Goal: Transaction & Acquisition: Purchase product/service

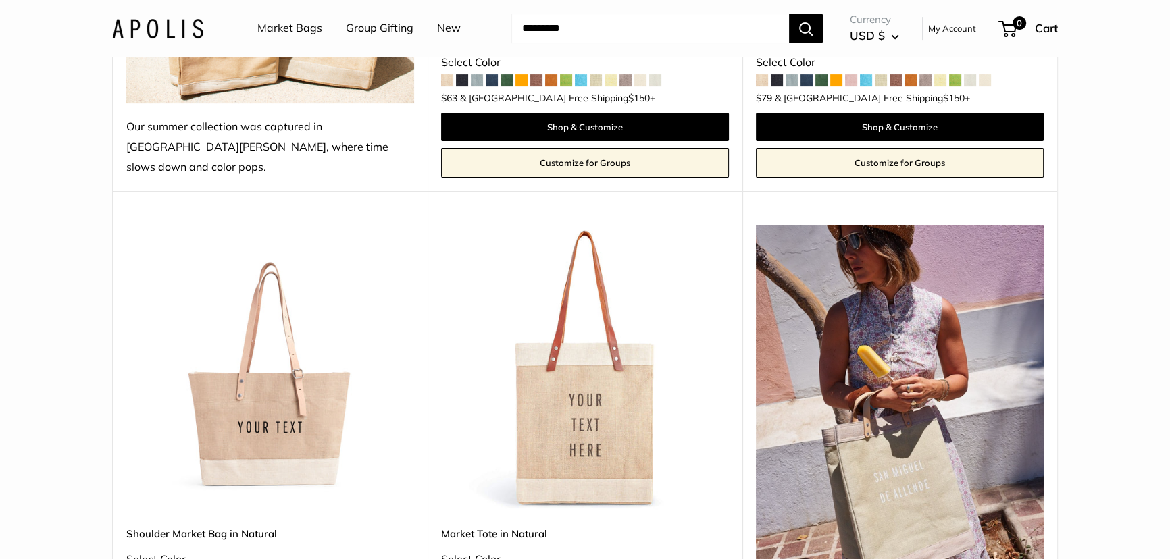
scroll to position [614, 0]
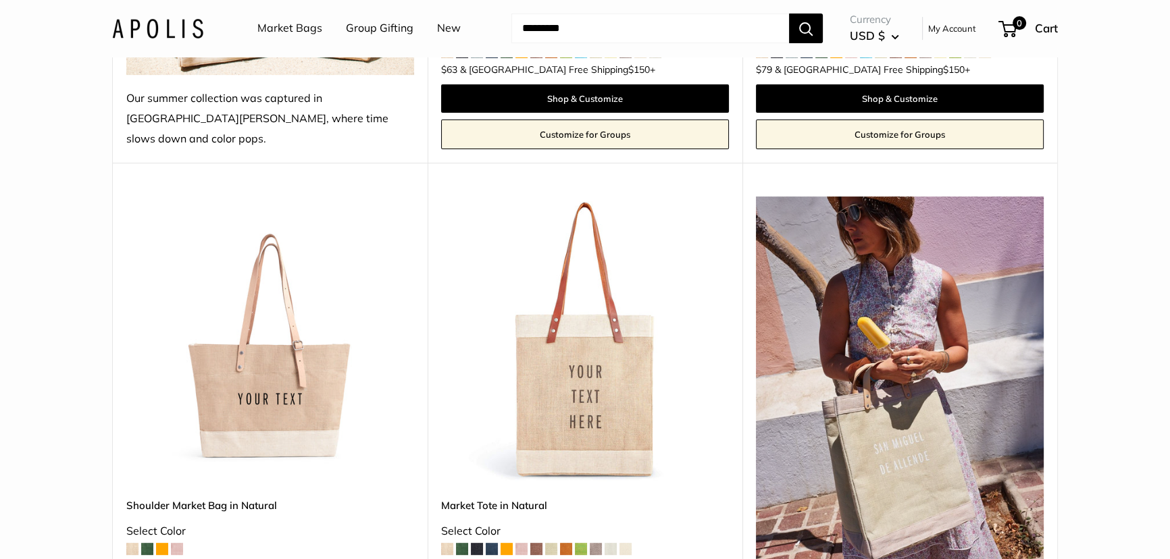
click at [0, 0] on img at bounding box center [0, 0] width 0 height 0
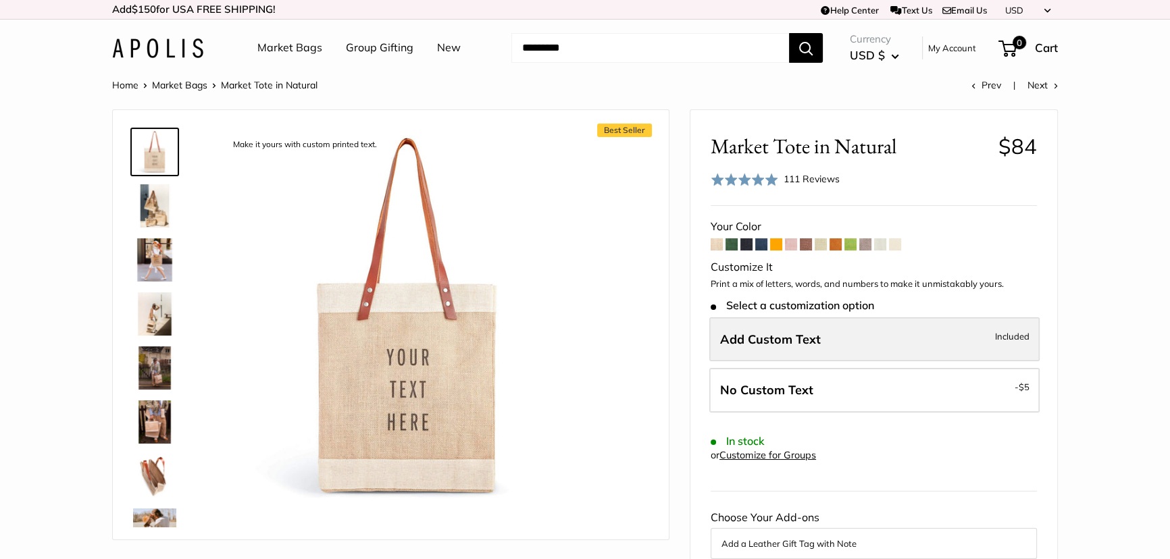
click at [830, 335] on label "Add Custom Text Included" at bounding box center [874, 339] width 330 height 45
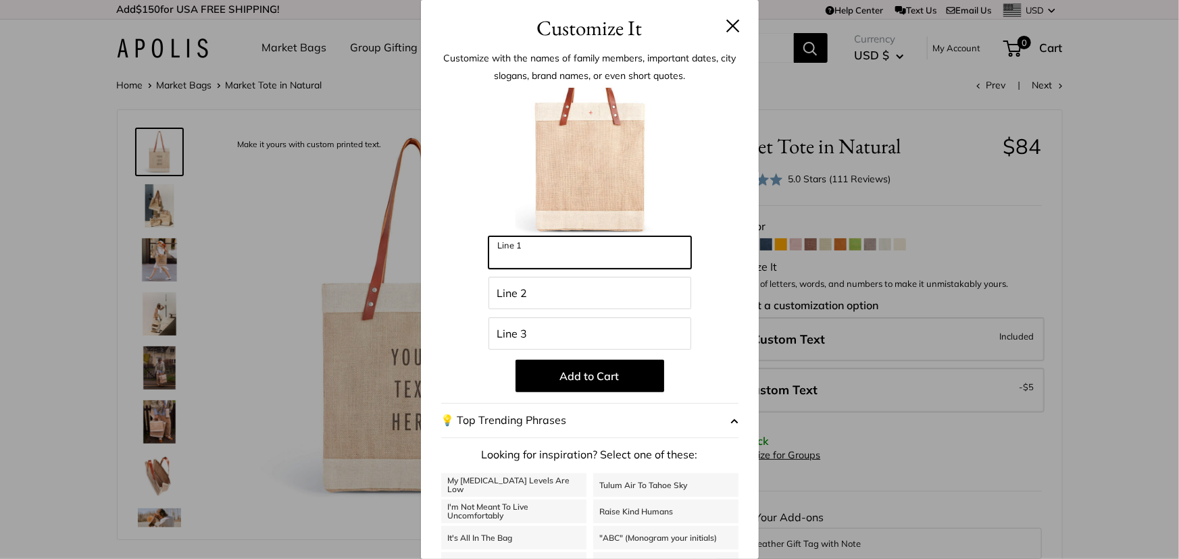
drag, startPoint x: 532, startPoint y: 252, endPoint x: 499, endPoint y: 255, distance: 33.2
click at [499, 255] on input "Line 1" at bounding box center [589, 252] width 203 height 32
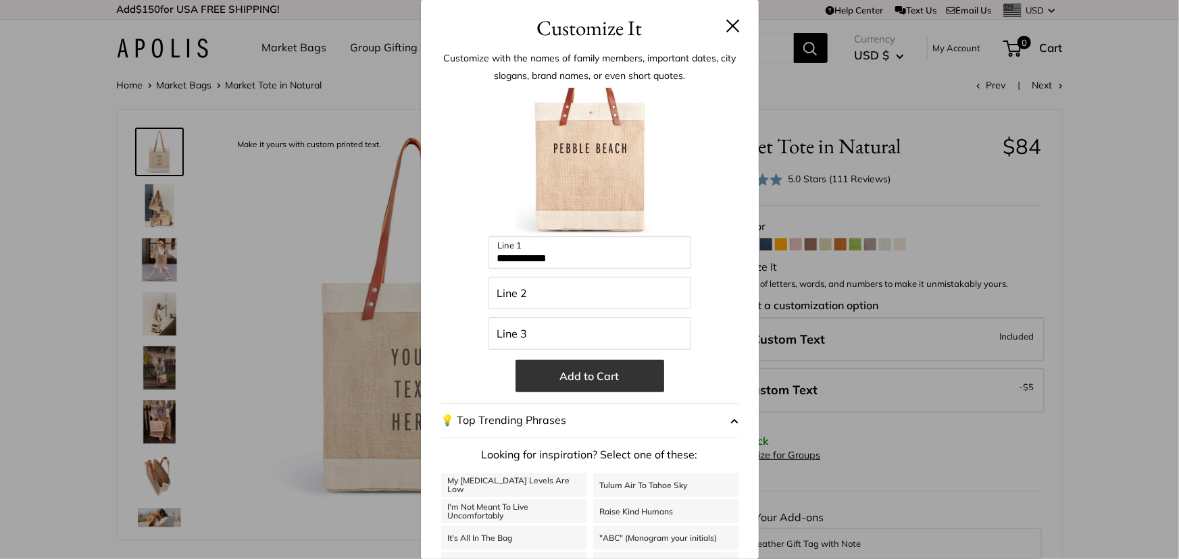
click at [581, 383] on button "Add to Cart" at bounding box center [589, 376] width 149 height 32
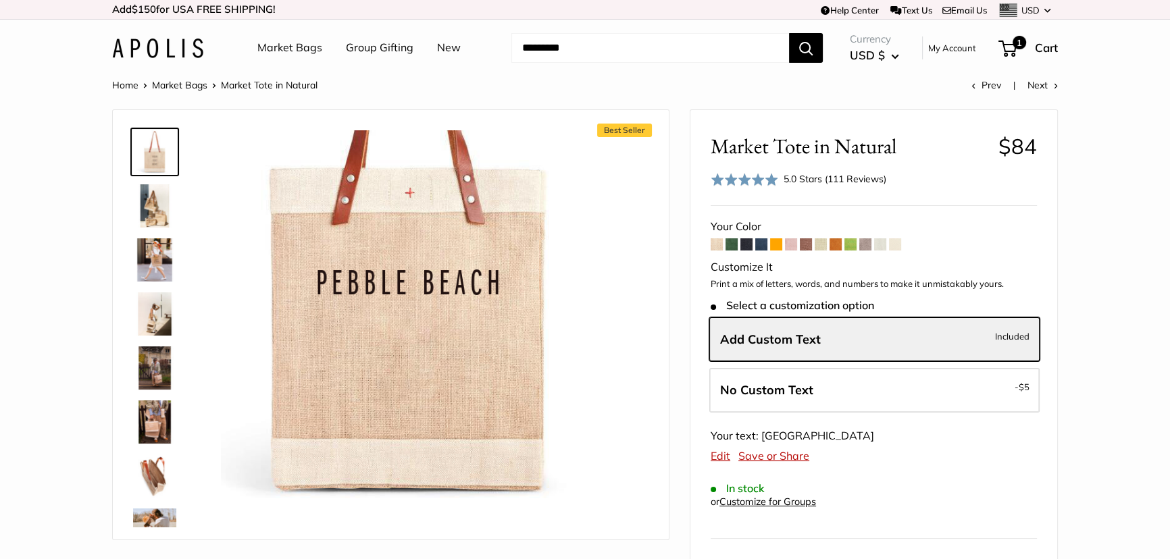
click at [155, 211] on img at bounding box center [154, 205] width 43 height 43
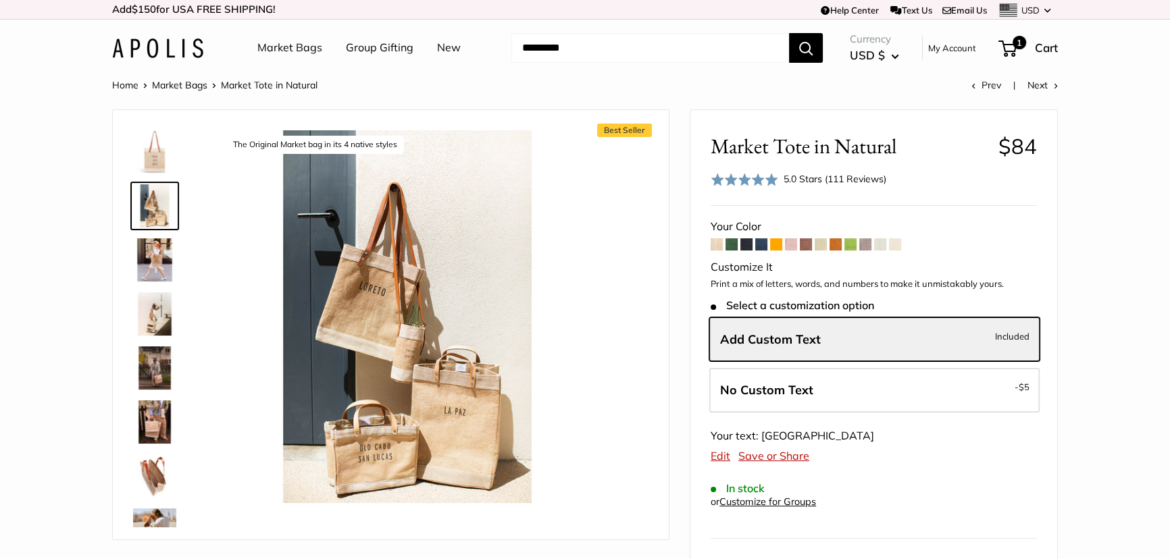
click at [152, 263] on img at bounding box center [154, 259] width 43 height 43
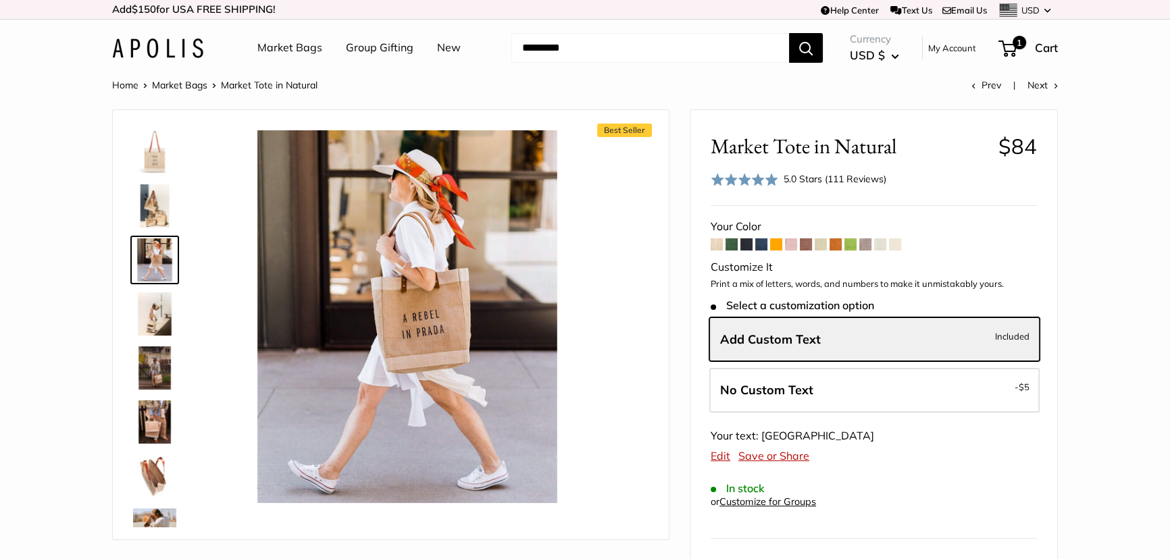
click at [155, 323] on img at bounding box center [154, 313] width 43 height 43
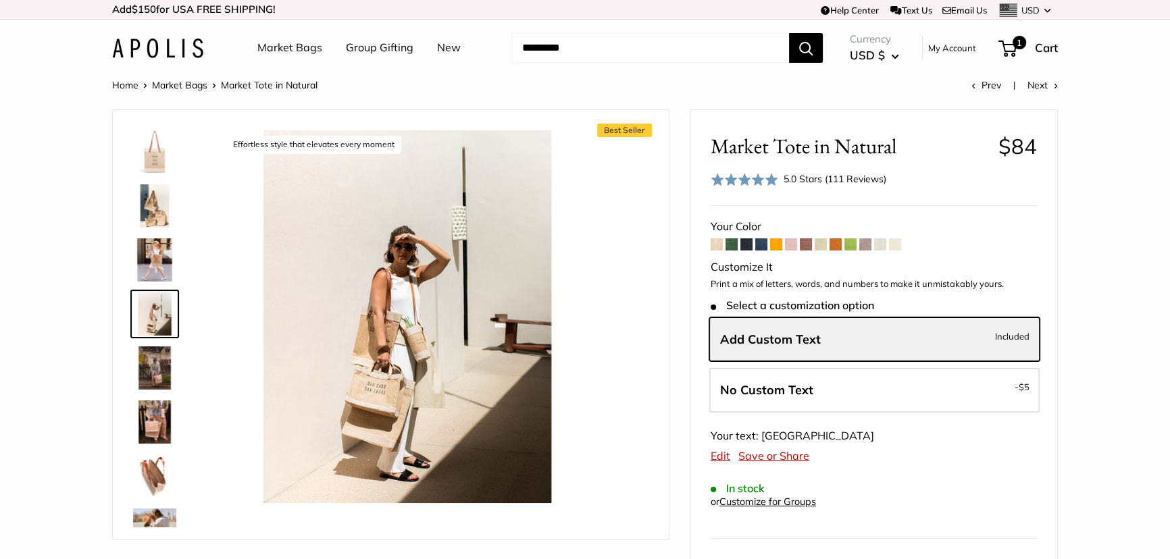
click at [155, 323] on img at bounding box center [154, 313] width 43 height 43
click at [152, 368] on img at bounding box center [154, 367] width 43 height 43
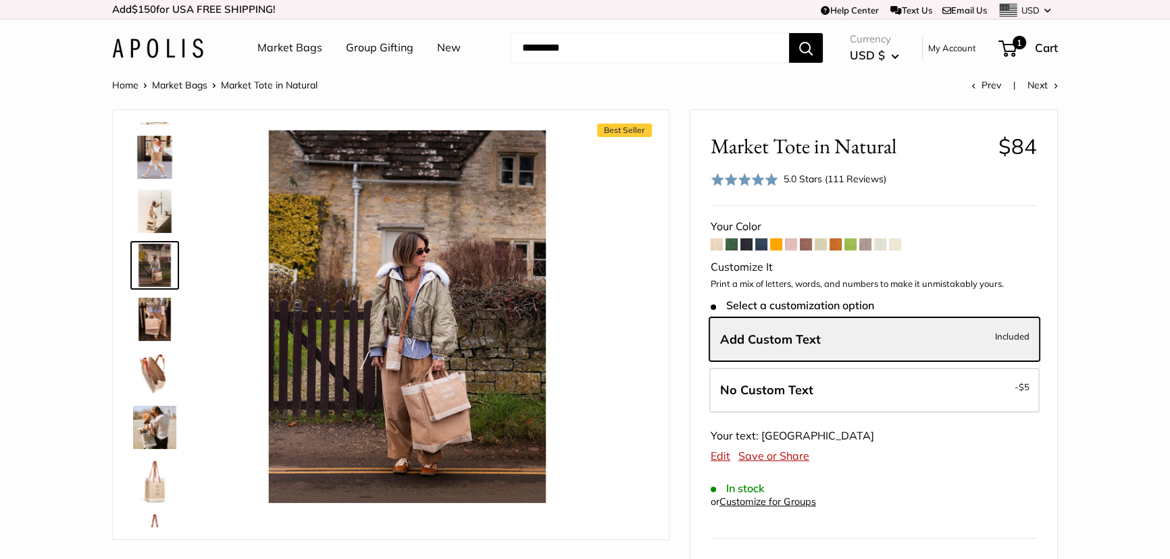
click at [151, 310] on img at bounding box center [154, 319] width 43 height 43
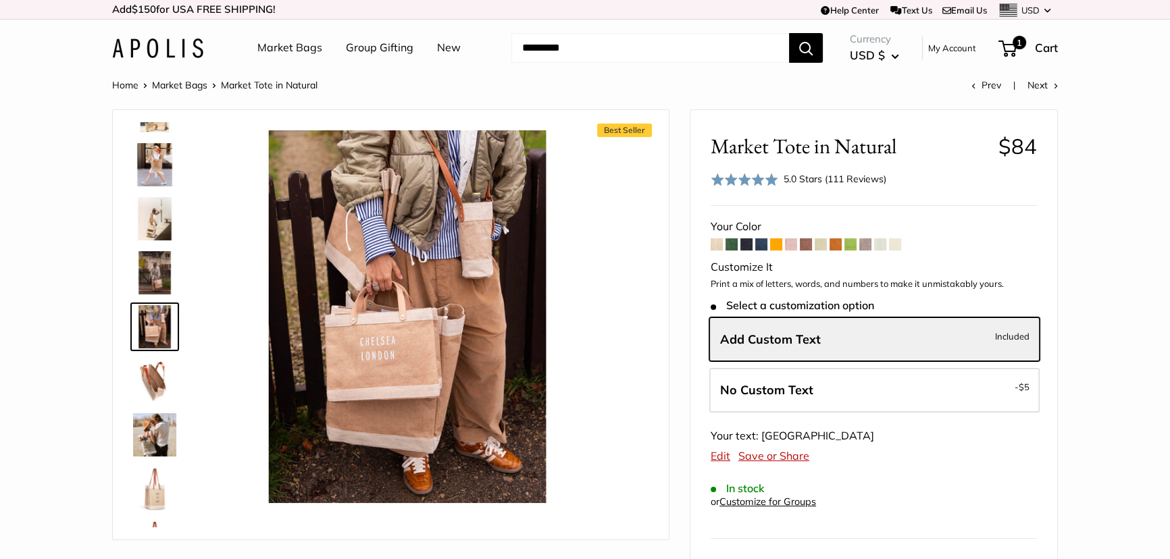
click at [153, 378] on img at bounding box center [154, 380] width 43 height 43
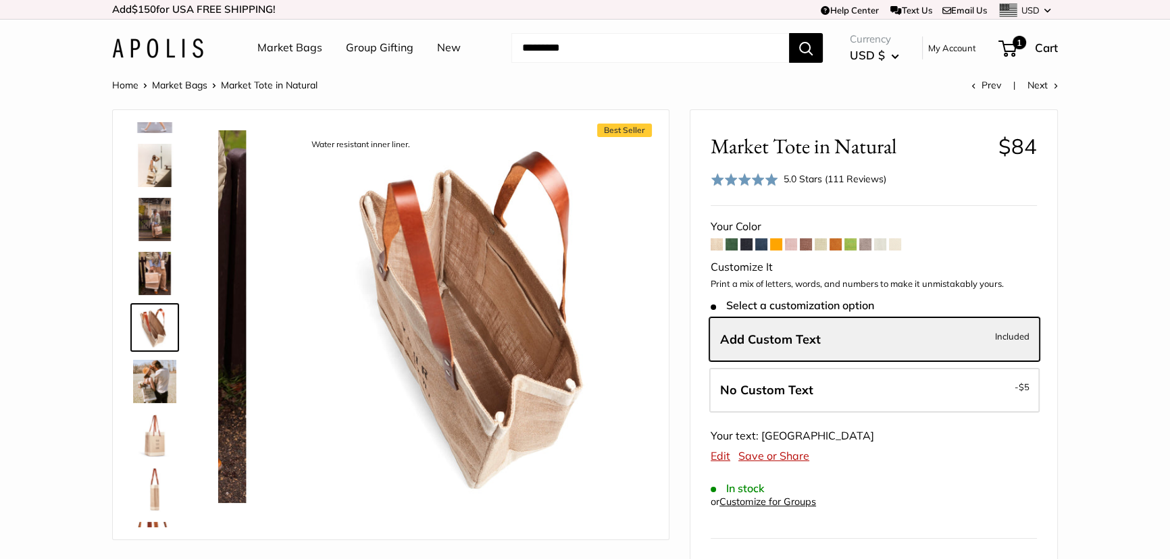
scroll to position [149, 0]
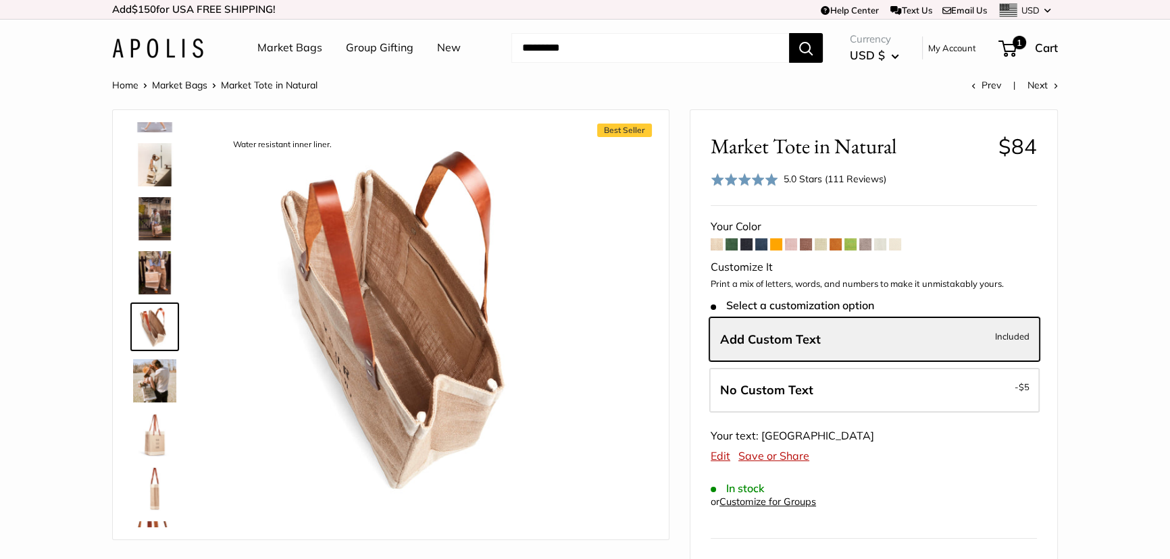
click at [155, 427] on img at bounding box center [154, 434] width 43 height 43
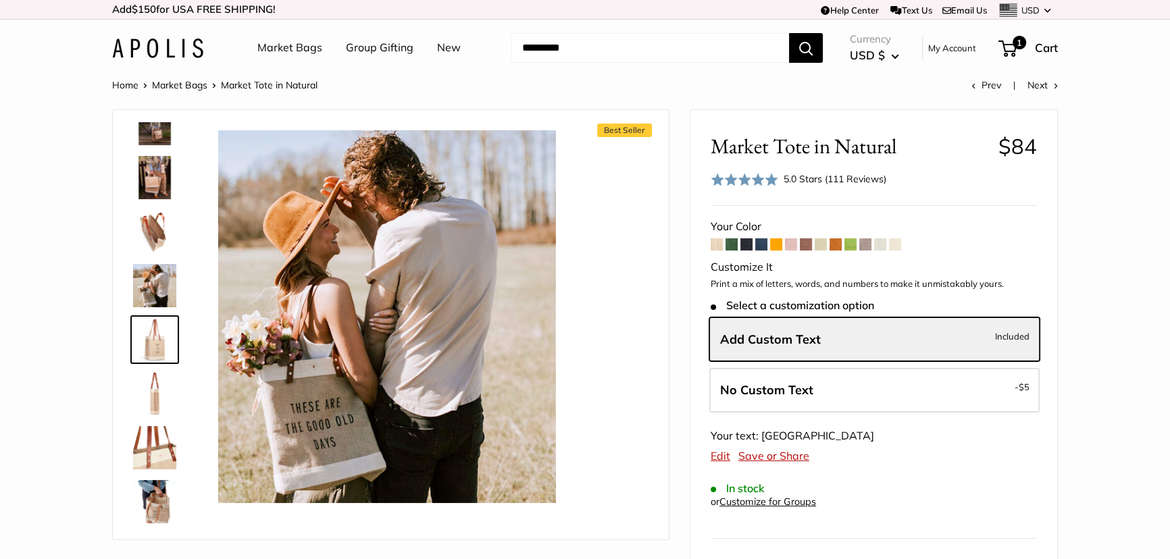
scroll to position [257, 0]
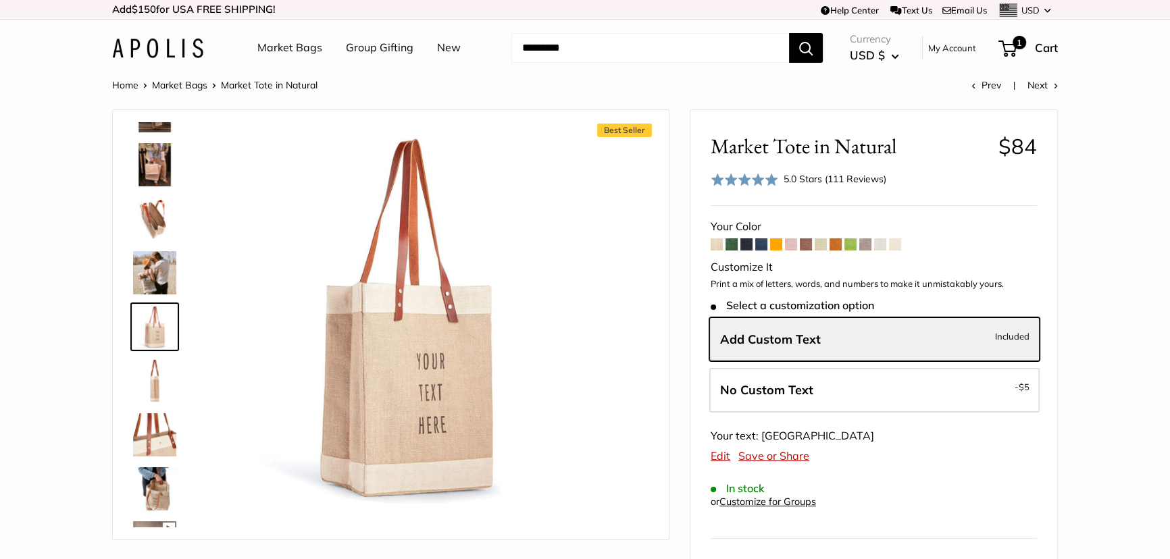
click at [155, 391] on img at bounding box center [154, 380] width 43 height 43
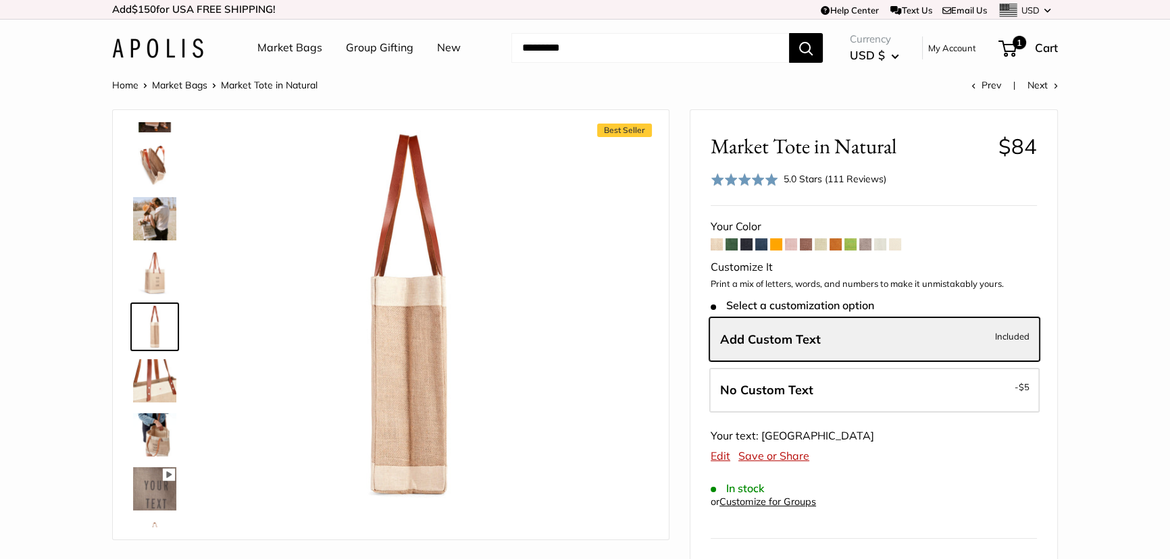
click at [151, 415] on img at bounding box center [154, 434] width 43 height 43
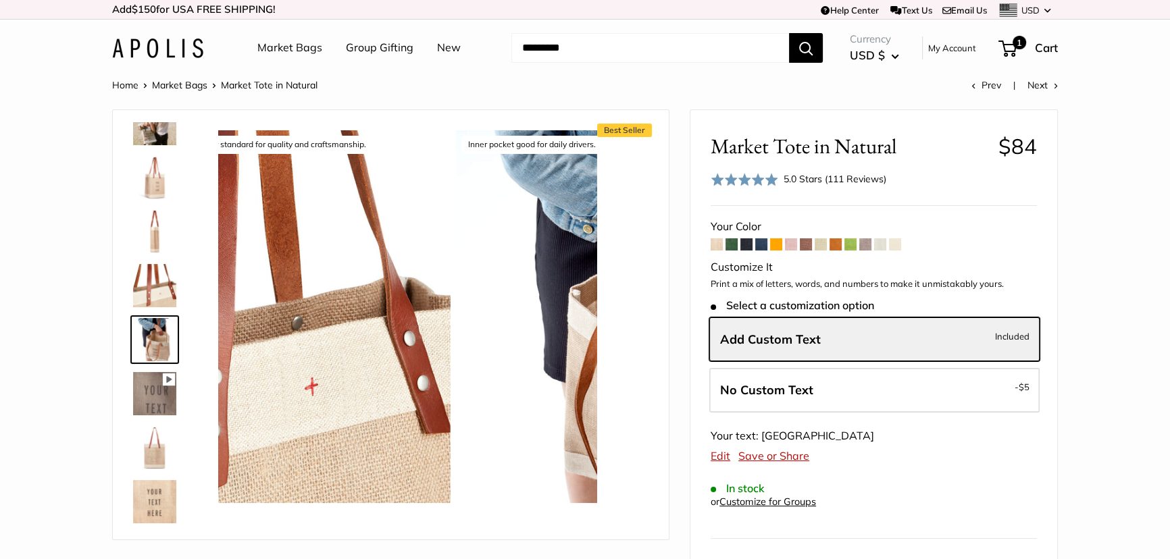
scroll to position [419, 0]
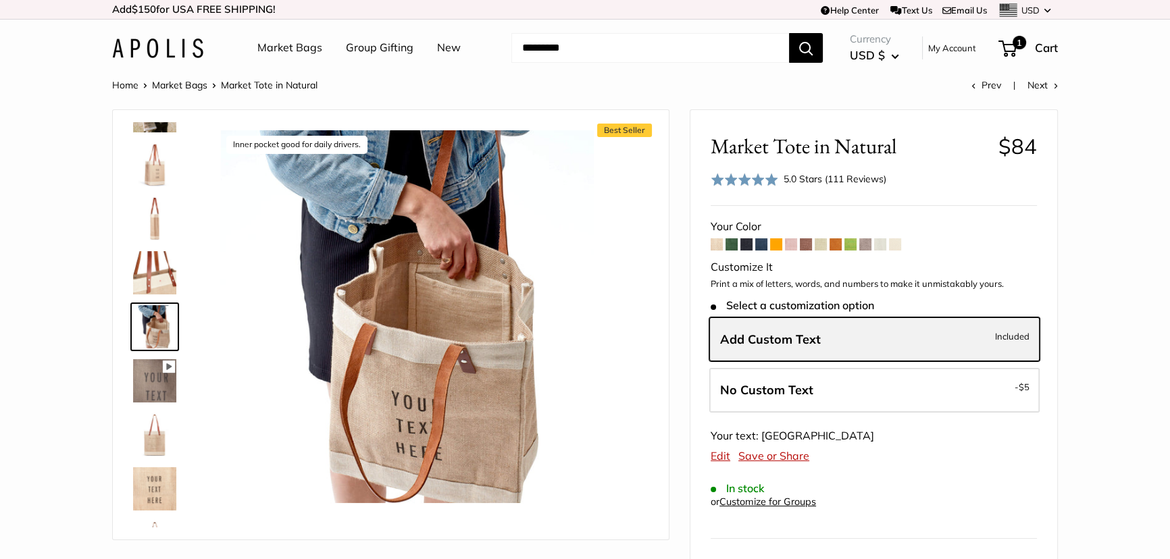
click at [814, 341] on span "Add Custom Text" at bounding box center [770, 340] width 101 height 16
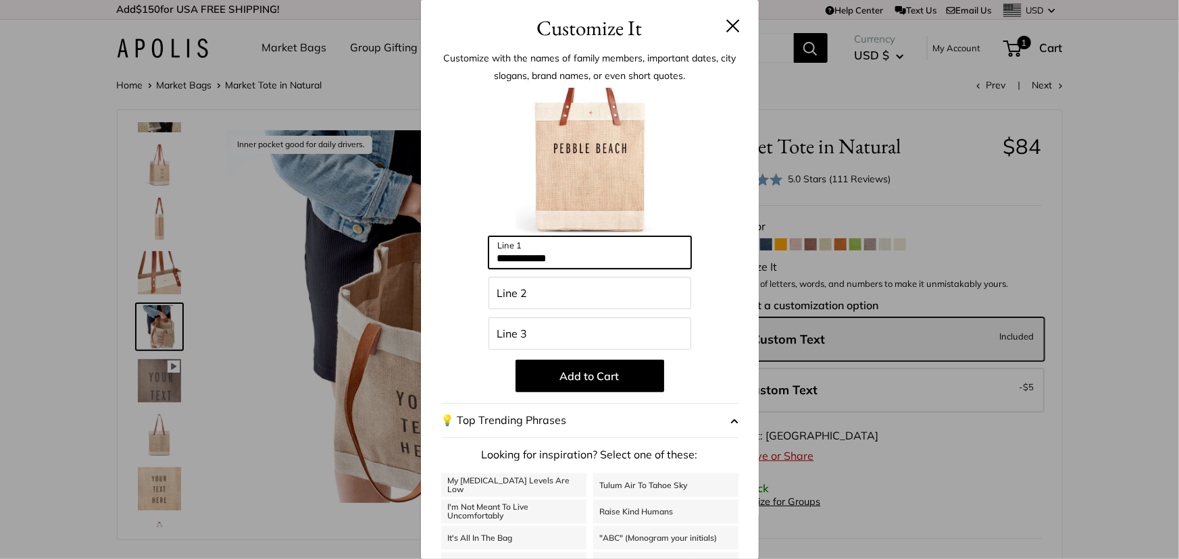
drag, startPoint x: 598, startPoint y: 254, endPoint x: 463, endPoint y: 250, distance: 135.1
click at [463, 250] on div "**********" at bounding box center [589, 363] width 297 height 550
type input "****"
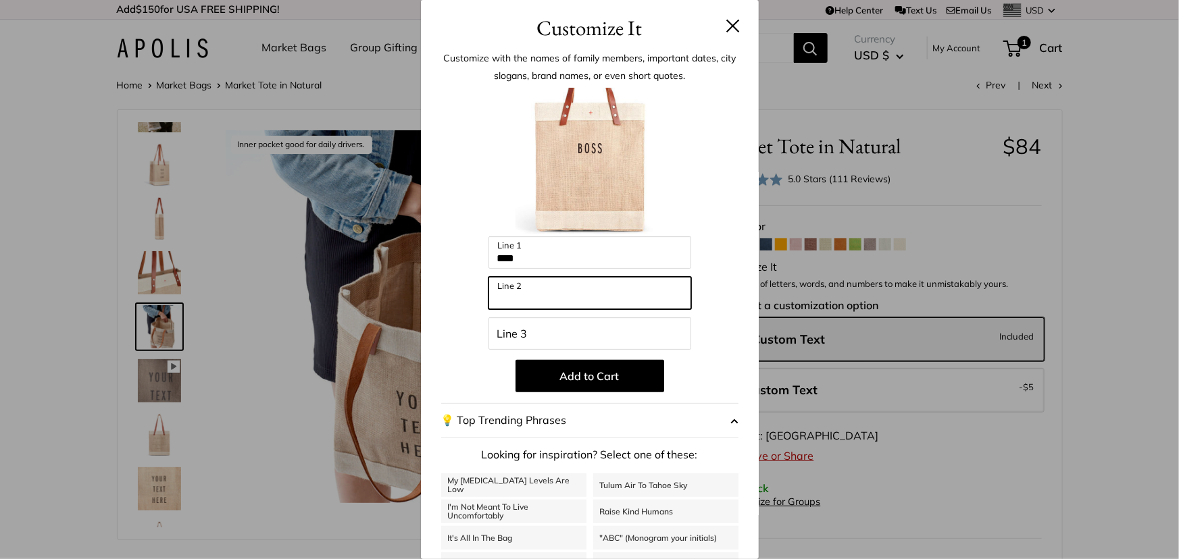
drag, startPoint x: 534, startPoint y: 296, endPoint x: 463, endPoint y: 298, distance: 71.6
click at [463, 298] on div "Enter 39 letters **** Line 1 Line 2 Line 3 Add to Cart 💡 Top Trending Phrases L…" at bounding box center [589, 363] width 297 height 550
type input "**"
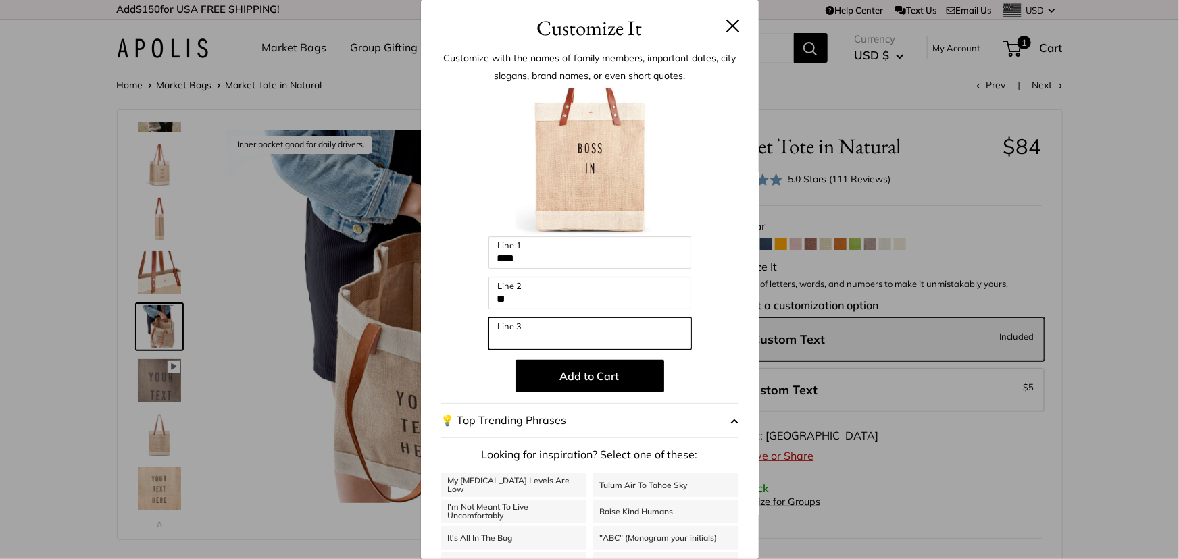
click at [530, 330] on input "Line 3" at bounding box center [589, 333] width 203 height 32
type input "******"
click at [732, 34] on header "Customize It" at bounding box center [590, 22] width 338 height 44
click at [727, 30] on button at bounding box center [733, 26] width 14 height 14
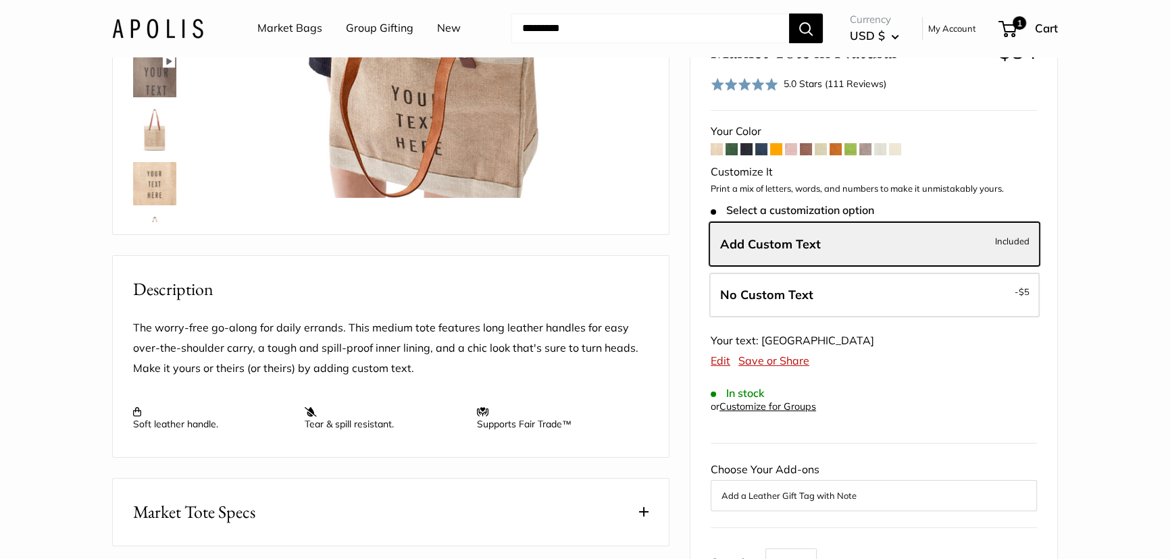
scroll to position [61, 0]
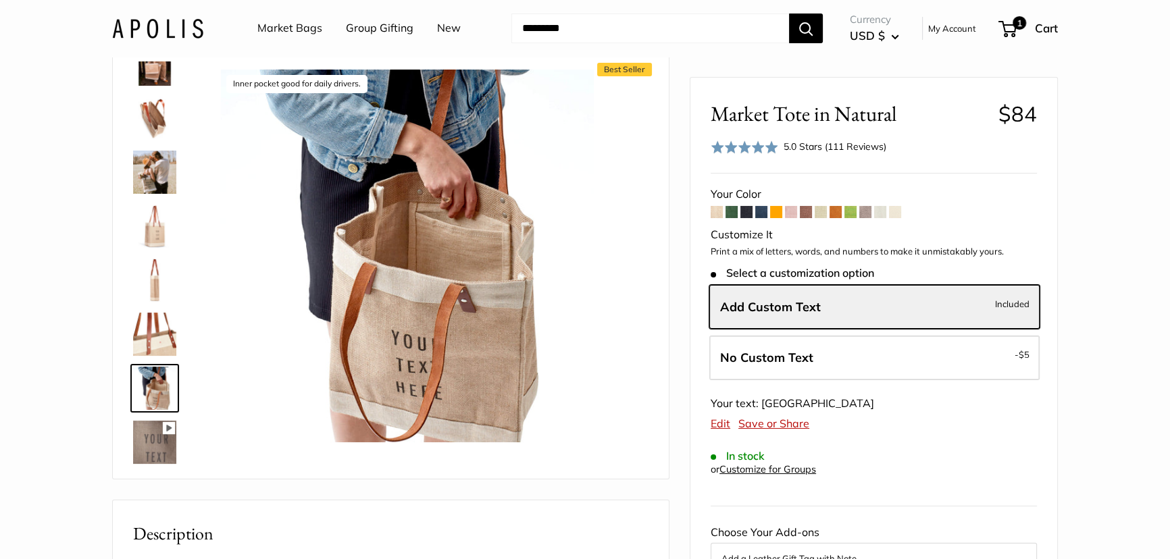
click at [142, 156] on img at bounding box center [154, 172] width 43 height 43
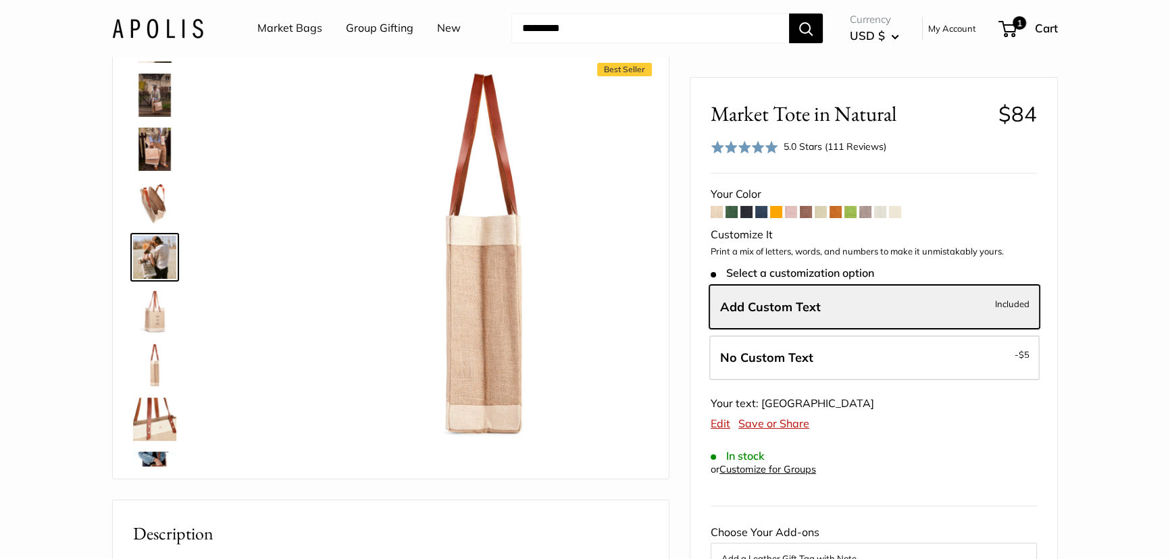
scroll to position [203, 0]
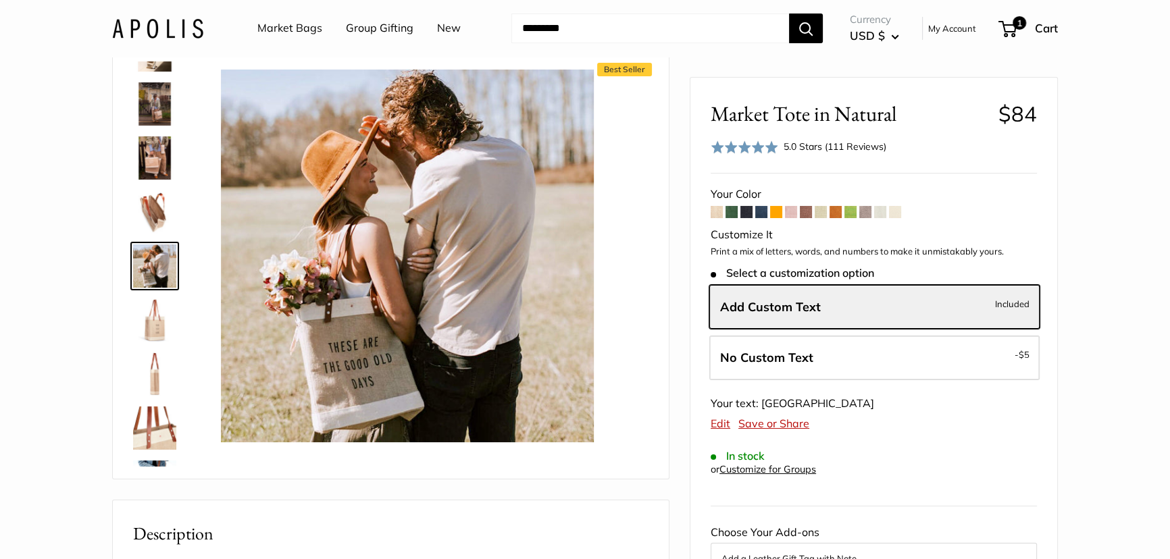
click at [142, 156] on img at bounding box center [154, 157] width 43 height 43
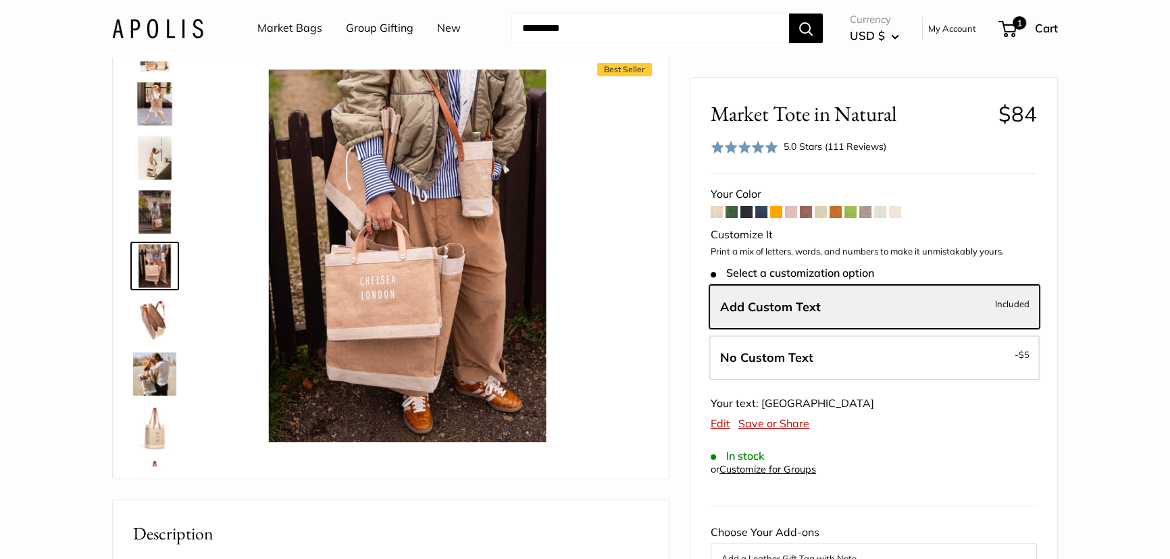
scroll to position [0, 0]
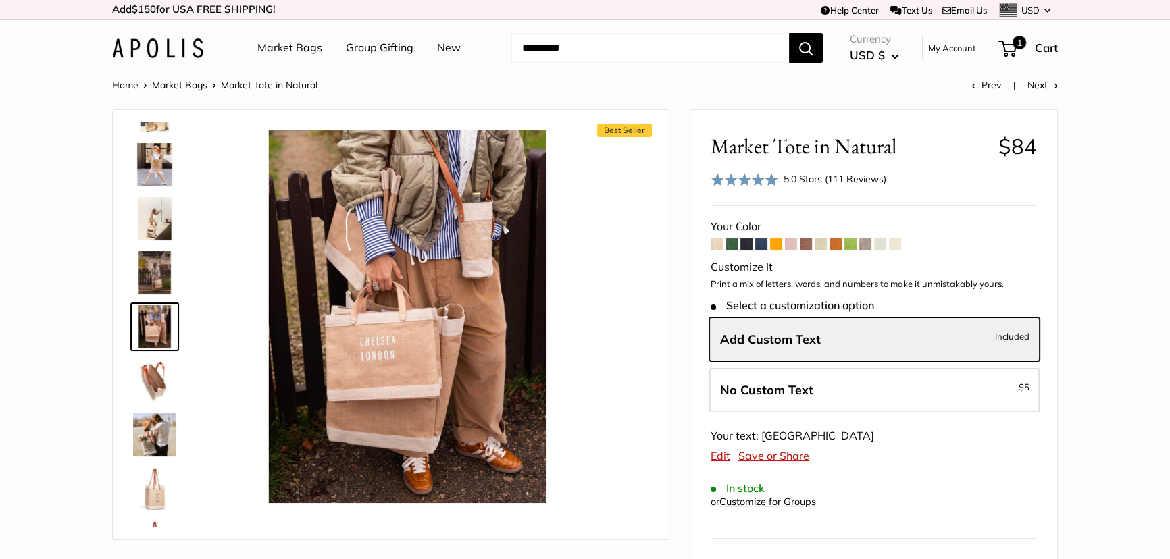
drag, startPoint x: 86, startPoint y: 265, endPoint x: 149, endPoint y: 169, distance: 114.8
click at [149, 169] on img at bounding box center [154, 164] width 43 height 43
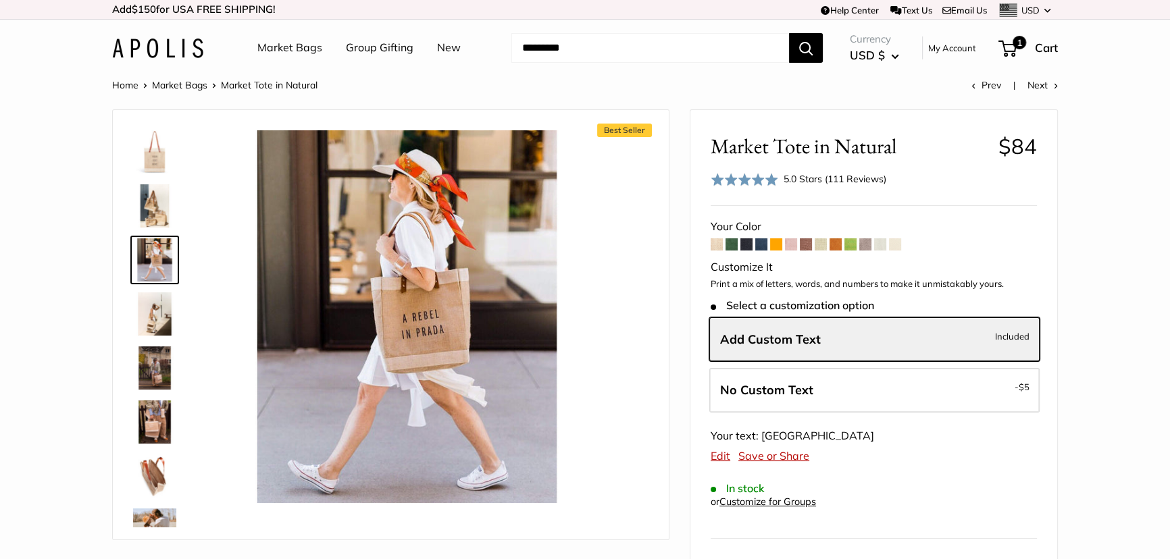
click at [149, 169] on img at bounding box center [154, 151] width 43 height 43
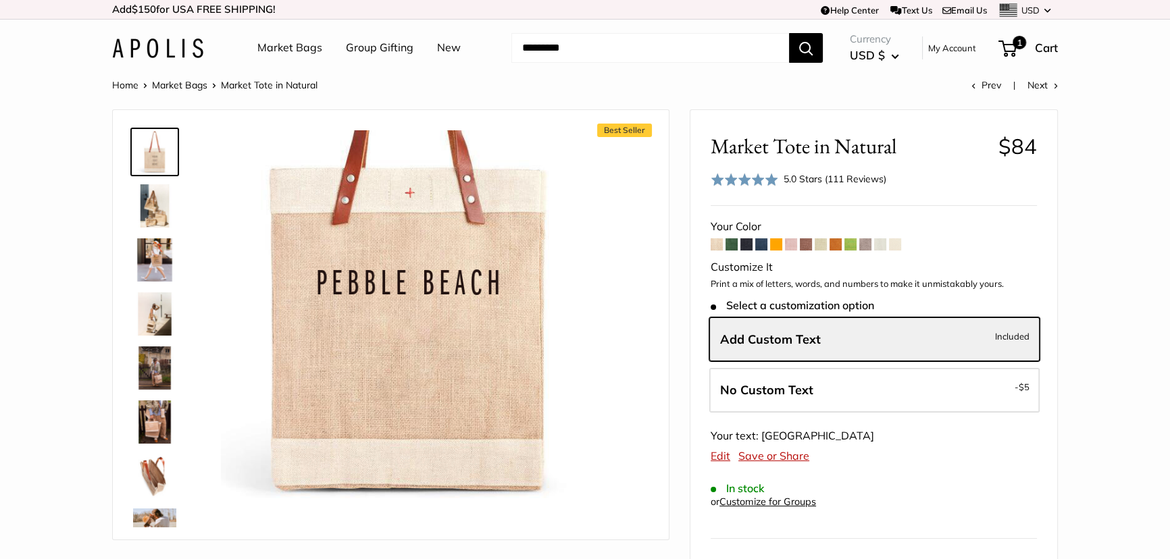
click at [453, 49] on link "New" at bounding box center [449, 48] width 24 height 20
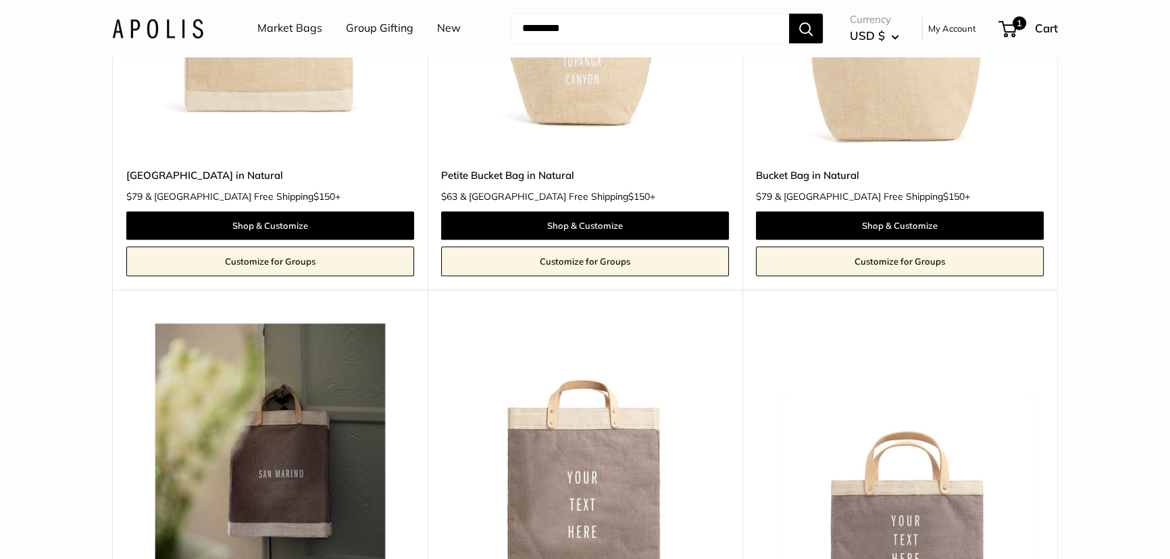
scroll to position [2026, 0]
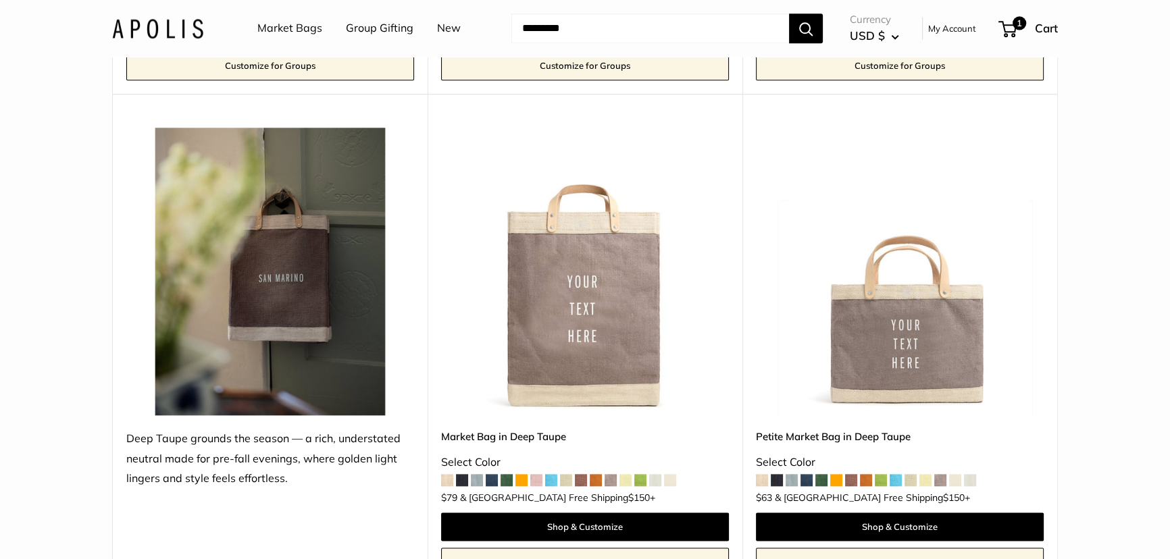
click at [278, 355] on img at bounding box center [270, 272] width 288 height 288
click at [0, 0] on img at bounding box center [0, 0] width 0 height 0
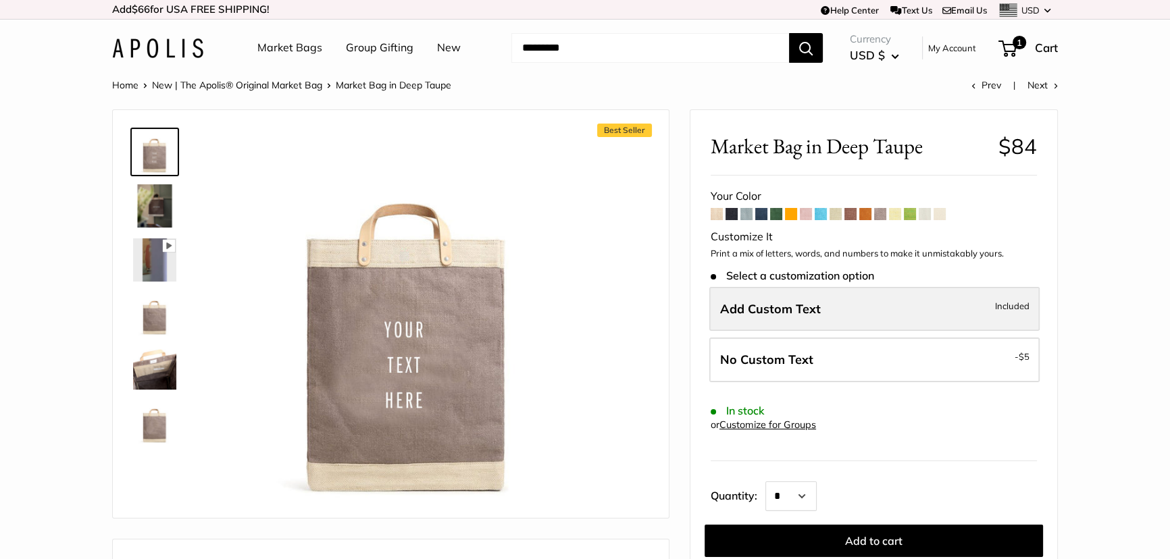
click at [869, 313] on label "Add Custom Text Included" at bounding box center [874, 309] width 330 height 45
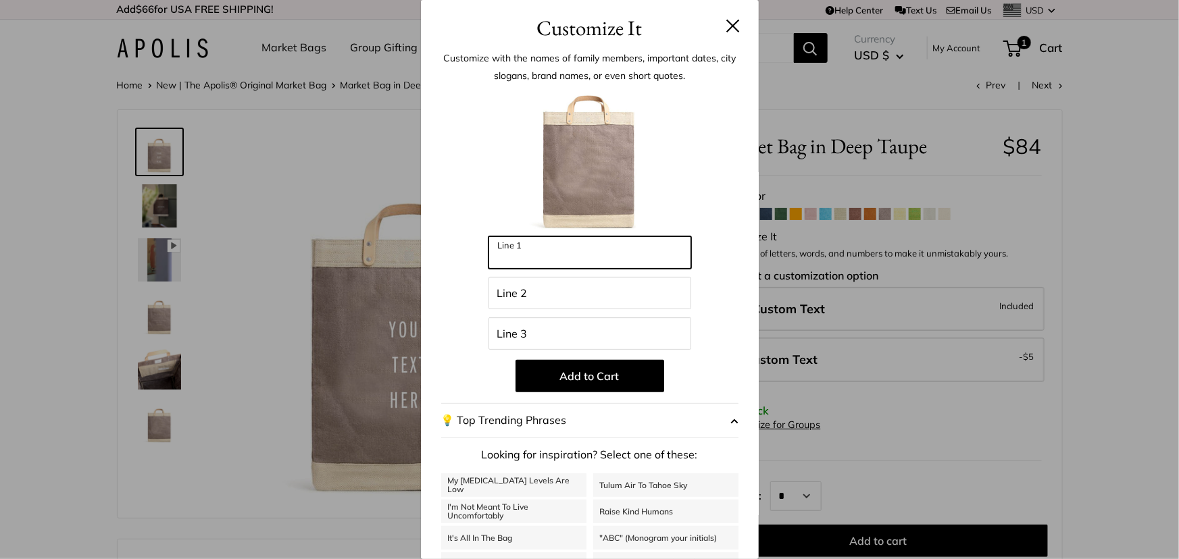
click at [565, 255] on input "Line 1" at bounding box center [589, 252] width 203 height 32
type input "**********"
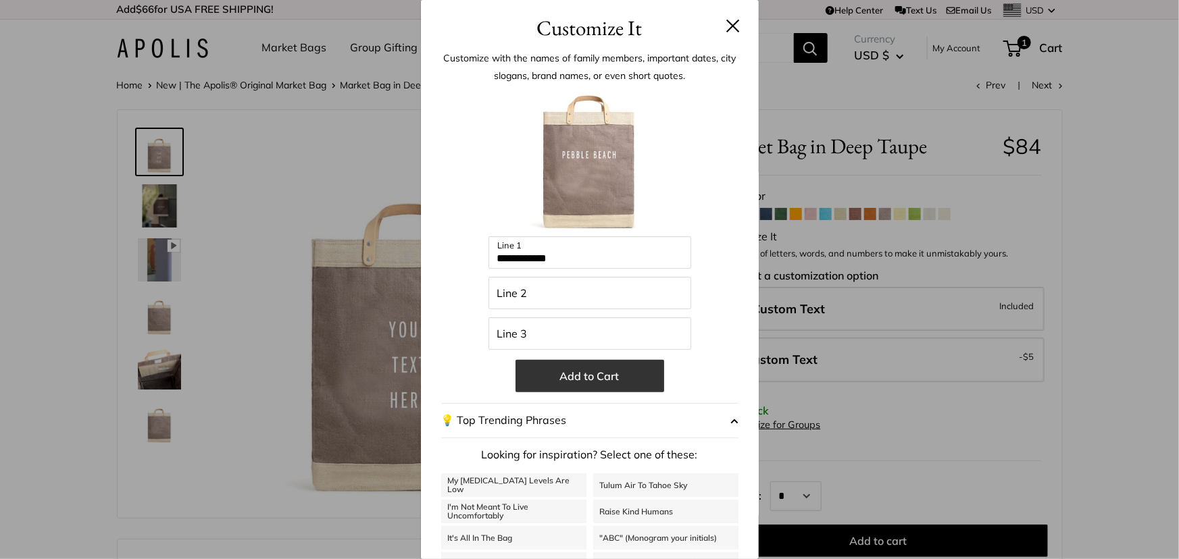
click at [559, 374] on button "Add to Cart" at bounding box center [589, 376] width 149 height 32
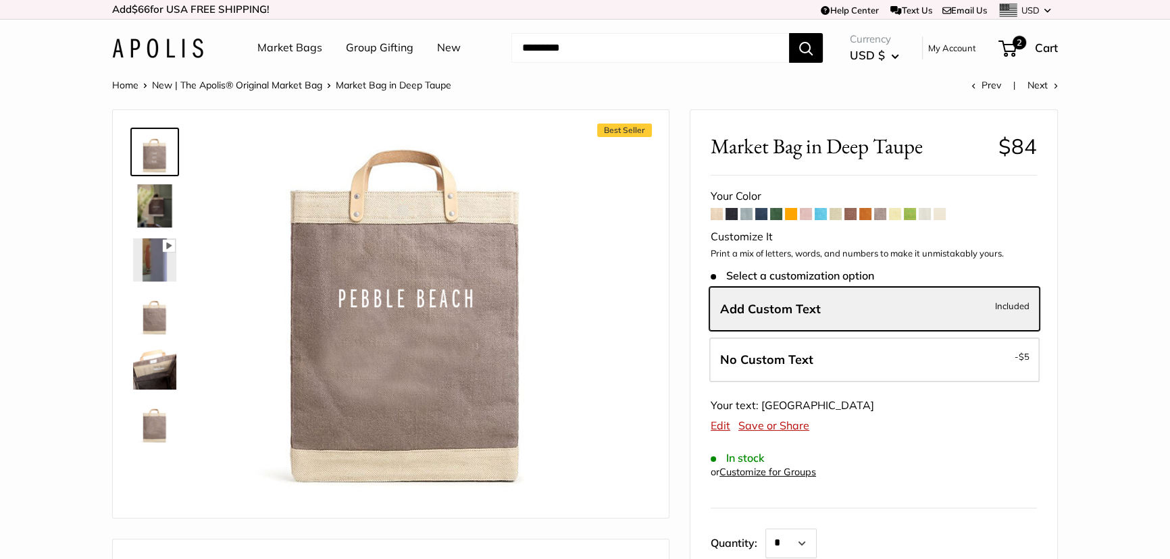
click at [912, 211] on span at bounding box center [910, 214] width 12 height 12
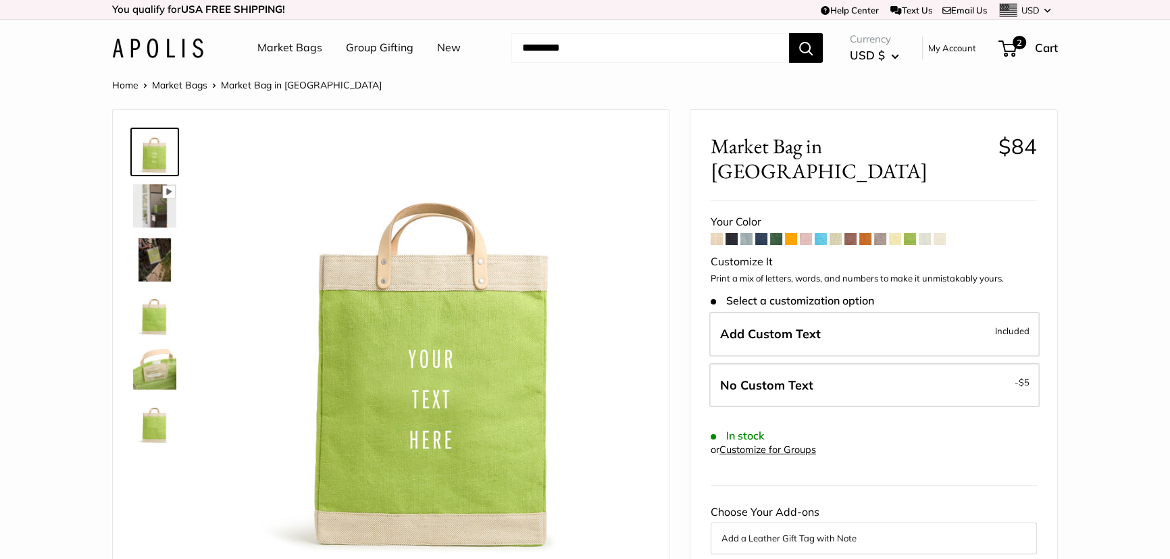
click at [892, 233] on span at bounding box center [895, 239] width 12 height 12
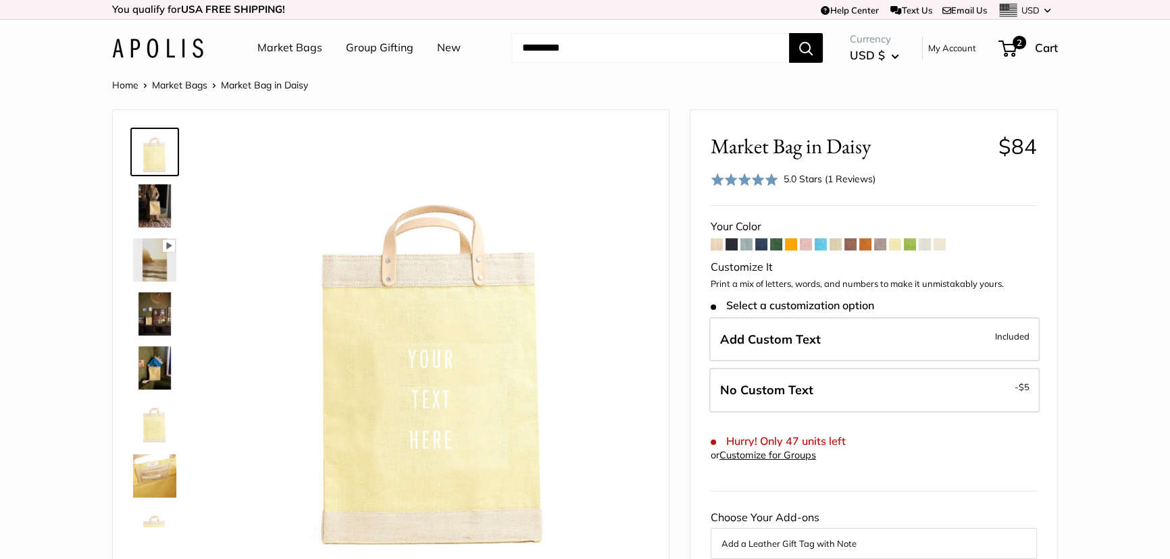
click at [878, 249] on span at bounding box center [880, 244] width 12 height 12
